Goal: Task Accomplishment & Management: Complete application form

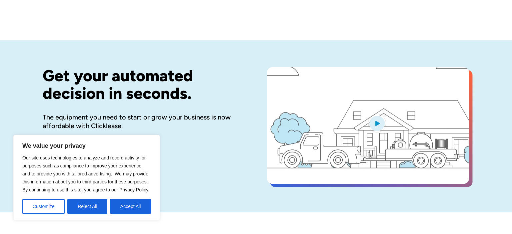
scroll to position [35, 0]
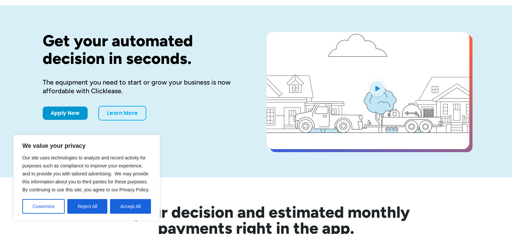
click at [103, 214] on div "We value your privacy Our site uses technologies to analyze and record activity…" at bounding box center [86, 178] width 147 height 86
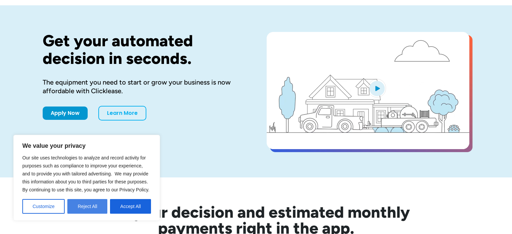
click at [100, 211] on button "Reject All" at bounding box center [87, 206] width 40 height 15
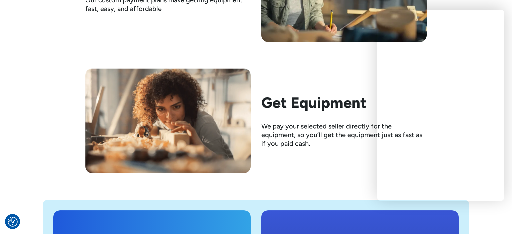
scroll to position [1232, 0]
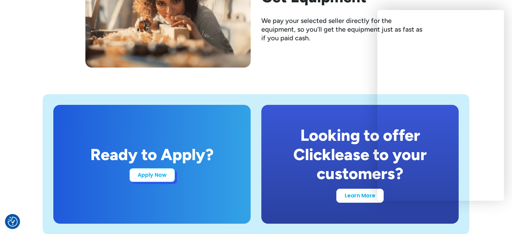
click at [167, 182] on link "Apply Now" at bounding box center [152, 175] width 46 height 14
